Goal: Book appointment/travel/reservation

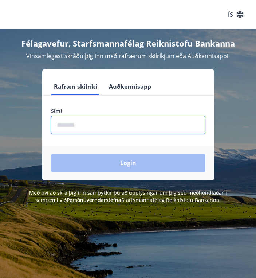
click at [114, 127] on input "phone" at bounding box center [128, 125] width 154 height 18
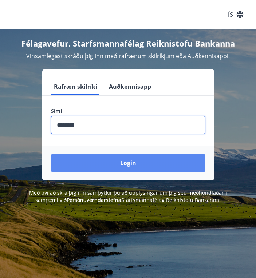
type input "********"
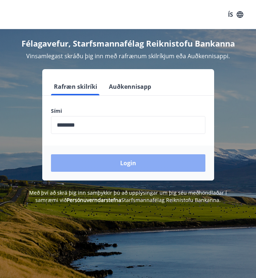
click at [122, 164] on button "Login" at bounding box center [128, 162] width 154 height 17
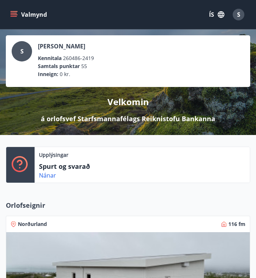
click at [12, 18] on icon "menu" at bounding box center [13, 14] width 7 height 7
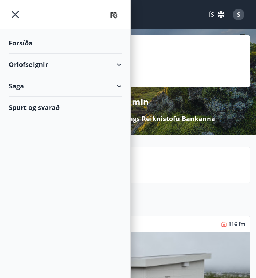
click at [120, 68] on div "Orlofseignir" at bounding box center [65, 64] width 113 height 21
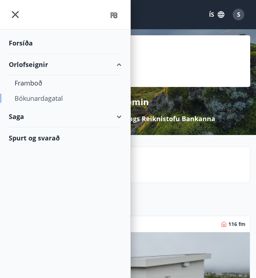
click at [60, 98] on div "Bókunardagatal" at bounding box center [65, 98] width 101 height 15
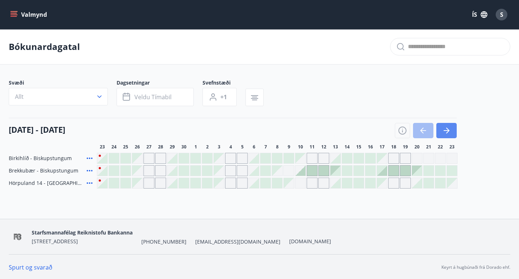
click at [261, 138] on button "button" at bounding box center [447, 130] width 20 height 15
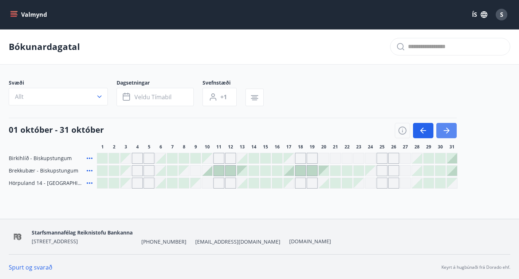
click at [261, 138] on button "button" at bounding box center [447, 130] width 20 height 15
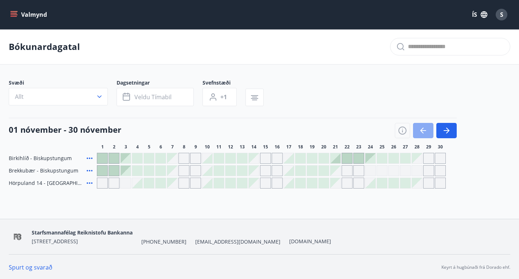
click at [261, 138] on button "button" at bounding box center [423, 130] width 20 height 15
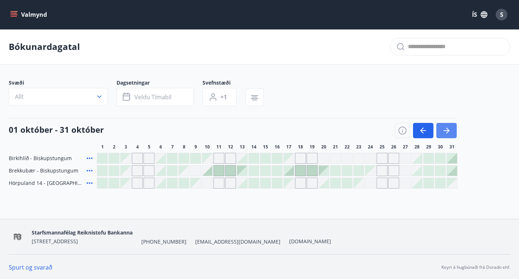
click at [261, 138] on button "button" at bounding box center [447, 130] width 20 height 15
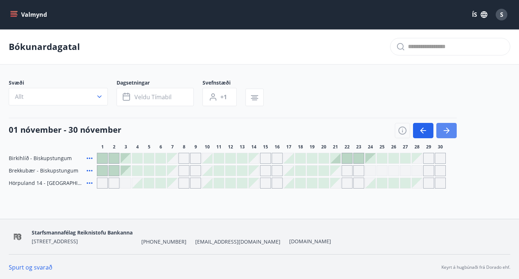
click at [261, 135] on icon "button" at bounding box center [446, 130] width 9 height 9
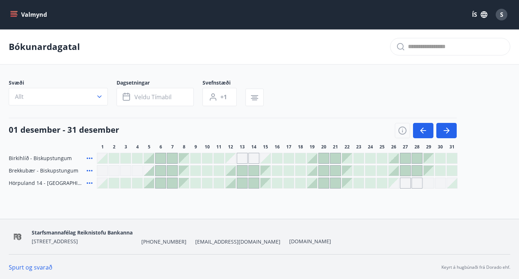
click at [261, 133] on div at bounding box center [426, 130] width 62 height 15
click at [261, 133] on button "button" at bounding box center [423, 130] width 20 height 15
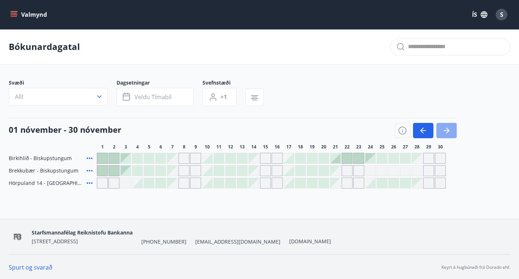
click at [261, 135] on icon "button" at bounding box center [446, 130] width 9 height 9
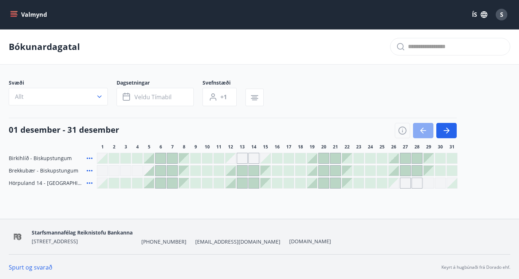
click at [261, 135] on icon "button" at bounding box center [423, 130] width 9 height 9
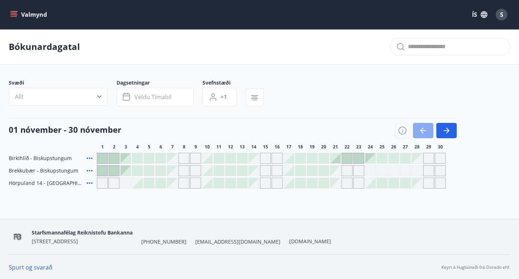
click at [261, 135] on icon "button" at bounding box center [423, 130] width 9 height 9
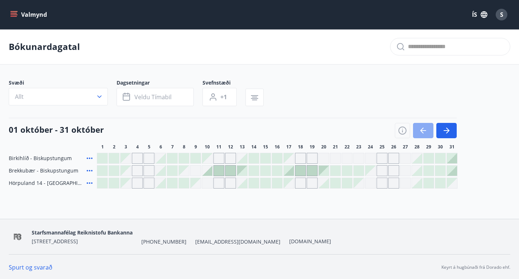
click at [261, 131] on button "button" at bounding box center [423, 130] width 20 height 15
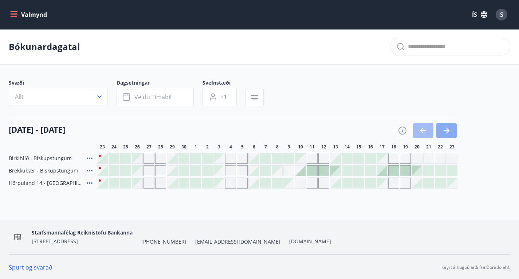
click at [261, 129] on button "button" at bounding box center [447, 130] width 20 height 15
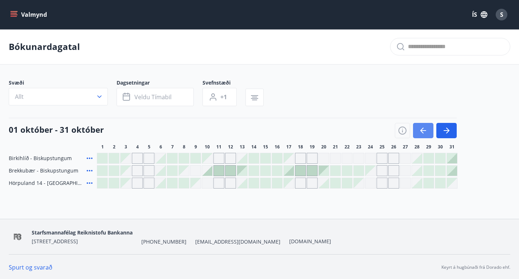
click at [261, 135] on button "button" at bounding box center [423, 130] width 20 height 15
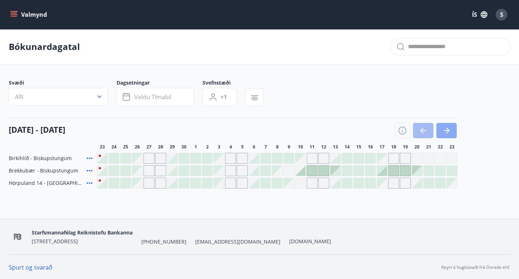
click at [261, 135] on icon "button" at bounding box center [446, 130] width 9 height 9
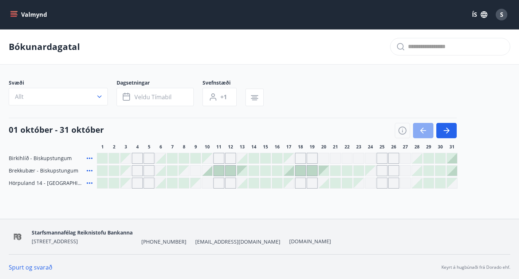
click at [261, 137] on button "button" at bounding box center [423, 130] width 20 height 15
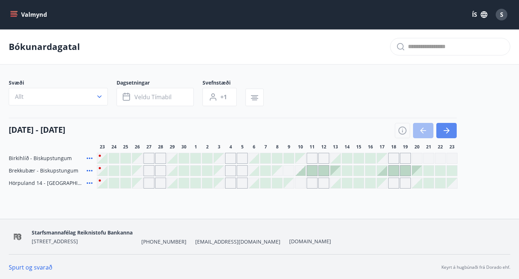
click at [261, 135] on icon "button" at bounding box center [446, 130] width 9 height 9
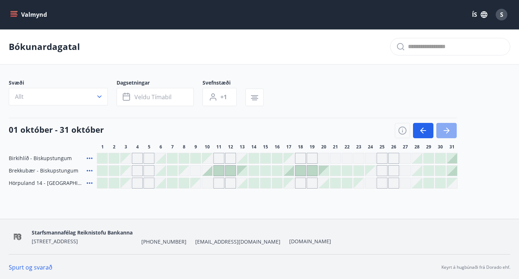
click at [261, 138] on button "button" at bounding box center [447, 130] width 20 height 15
